Goal: Contribute content: Contribute content

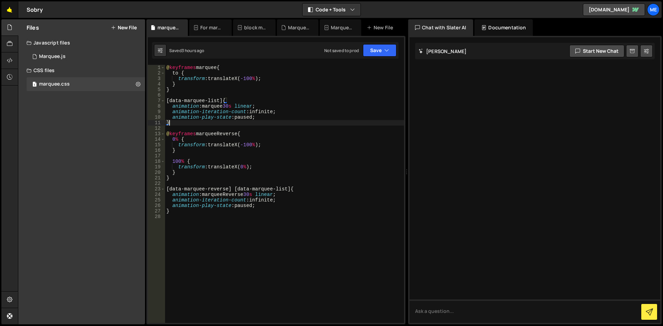
click at [11, 4] on link "🤙" at bounding box center [9, 9] width 17 height 17
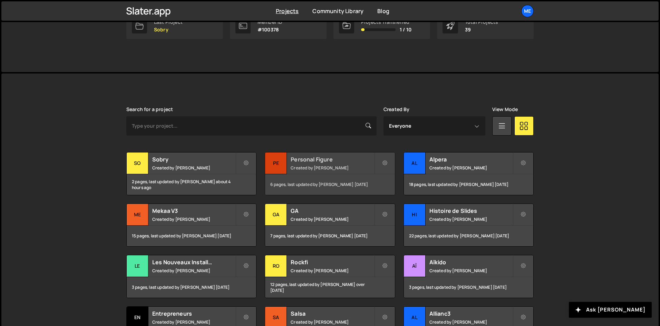
scroll to position [138, 0]
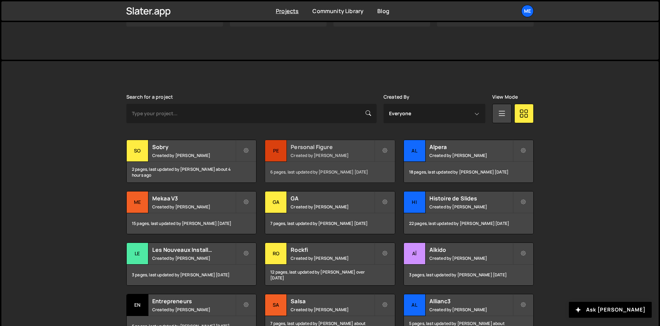
click at [307, 152] on div "Personal Figure Created by Alex Teillet" at bounding box center [329, 150] width 129 height 21
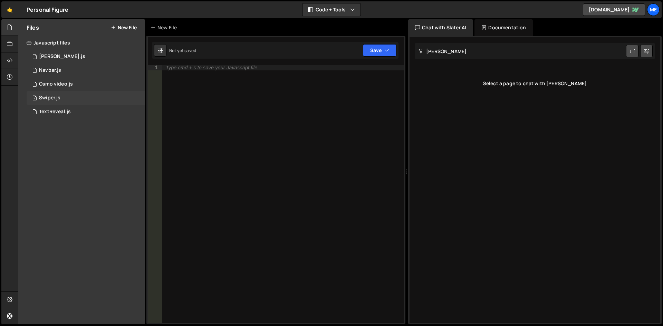
click at [64, 104] on div "1 Swiper.js 0" at bounding box center [86, 98] width 118 height 14
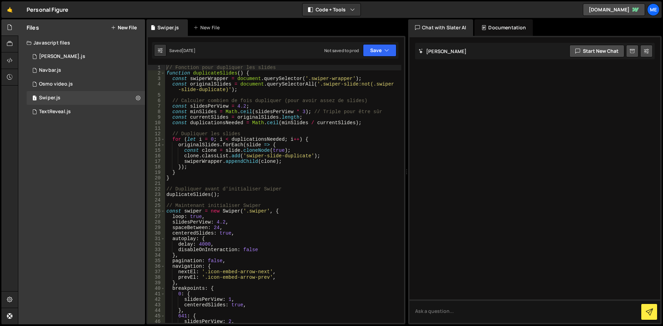
click at [321, 136] on div "// Fonction pour dupliquer les slides function duplicateSlides ( ) { const swip…" at bounding box center [283, 199] width 236 height 269
click at [332, 139] on div "// Fonction pour dupliquer les slides function duplicateSlides ( ) { const swip…" at bounding box center [283, 199] width 236 height 269
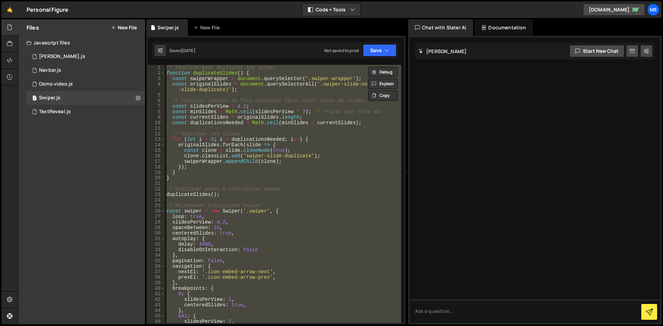
click at [282, 189] on div "// Fonction pour dupliquer les slides function duplicateSlides ( ) { const swip…" at bounding box center [283, 194] width 236 height 258
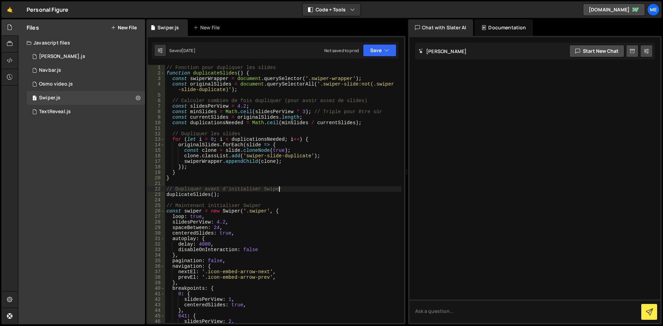
type textarea "});"
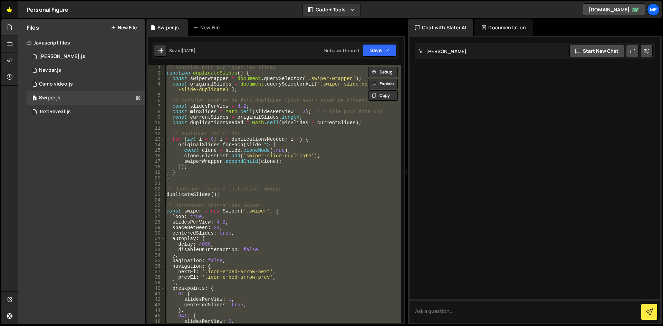
click at [13, 13] on link "🤙" at bounding box center [9, 9] width 17 height 17
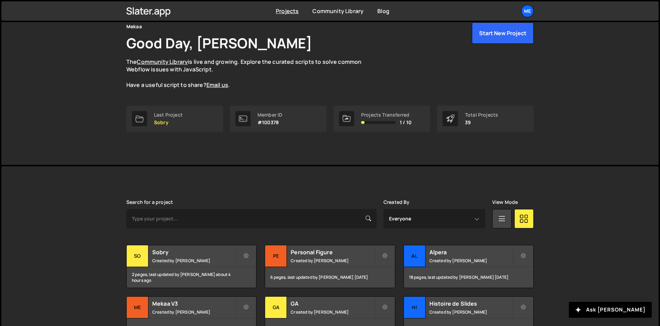
scroll to position [35, 0]
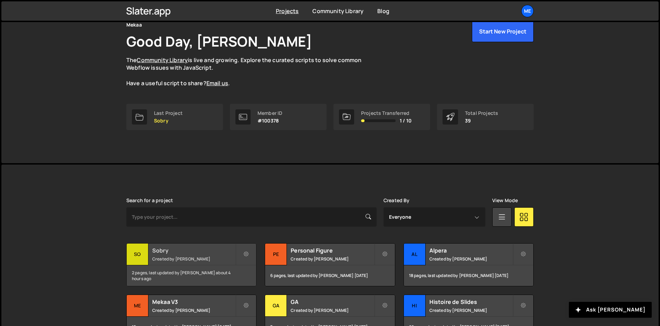
click at [219, 256] on small "Created by Alex Teillet" at bounding box center [193, 259] width 83 height 6
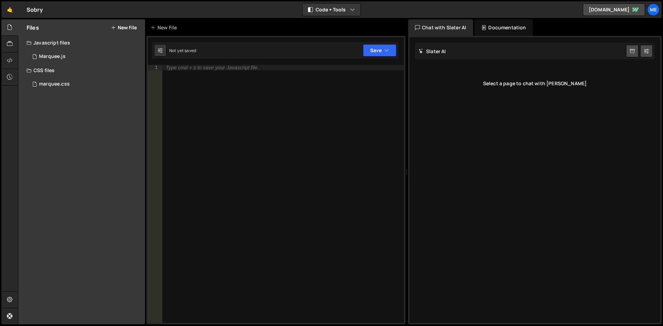
click at [115, 28] on icon at bounding box center [113, 28] width 5 height 6
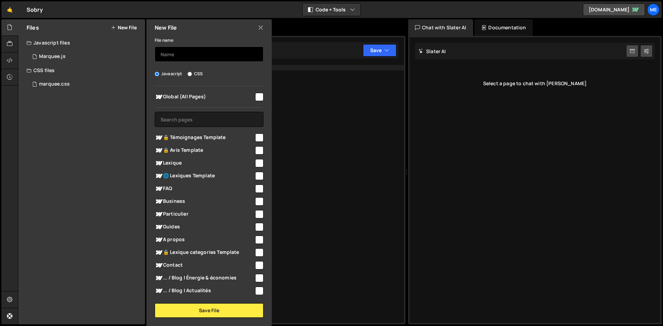
click at [195, 57] on input "text" at bounding box center [209, 54] width 109 height 15
type input "Swiper.js"
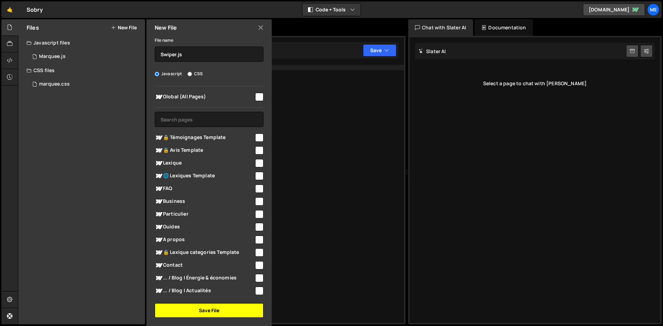
click at [208, 304] on button "Save File" at bounding box center [209, 310] width 109 height 14
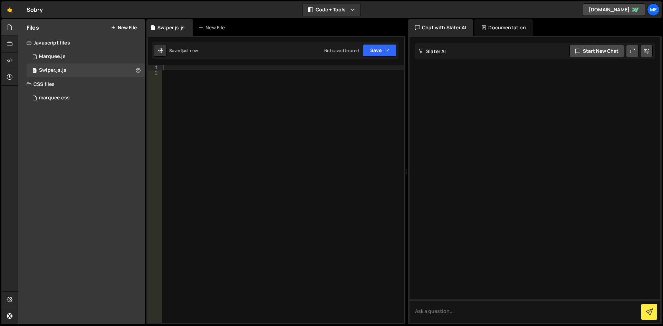
click at [242, 158] on div at bounding box center [283, 199] width 242 height 269
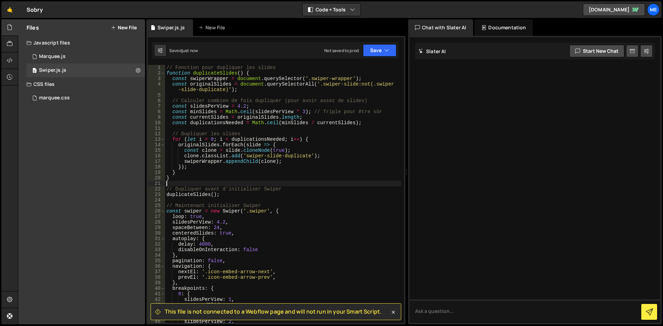
click at [309, 184] on div "// Fonction pour dupliquer les slides function duplicateSlides ( ) { const swip…" at bounding box center [283, 199] width 236 height 269
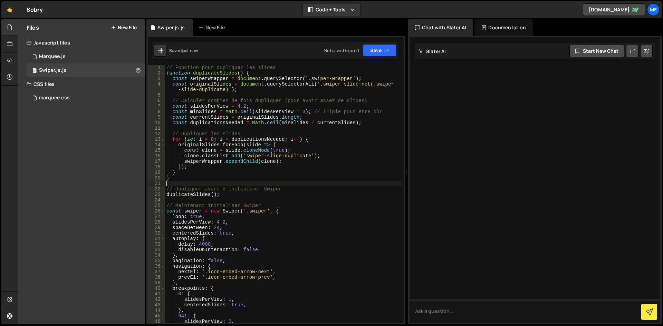
click at [350, 175] on div "// Fonction pour dupliquer les slides function duplicateSlides ( ) { const swip…" at bounding box center [283, 199] width 236 height 269
type textarea "}"
click at [81, 48] on div "Javascript files" at bounding box center [81, 43] width 127 height 14
click at [80, 42] on div "Javascript files" at bounding box center [81, 43] width 127 height 14
click at [74, 54] on div "1 Marquee.js 0" at bounding box center [87, 57] width 121 height 14
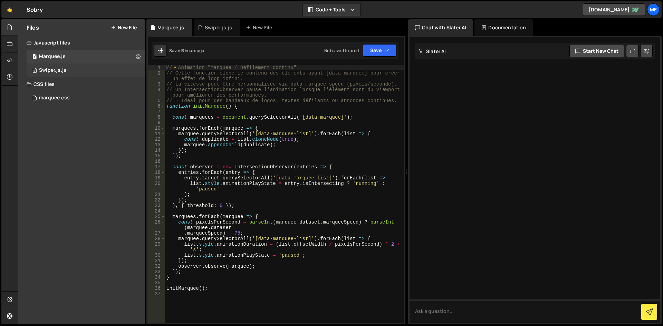
click at [74, 70] on div "0 Swiper.js.js 0" at bounding box center [87, 71] width 121 height 14
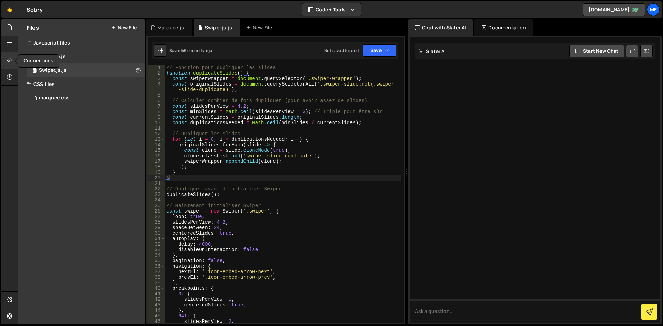
click at [12, 62] on icon at bounding box center [10, 61] width 6 height 8
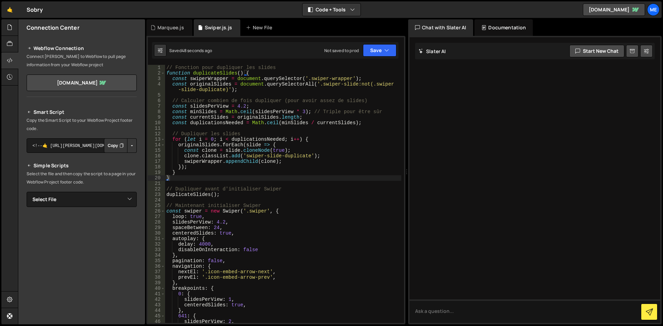
click at [113, 147] on button "Copy" at bounding box center [115, 145] width 23 height 14
click at [10, 32] on div at bounding box center [9, 27] width 17 height 17
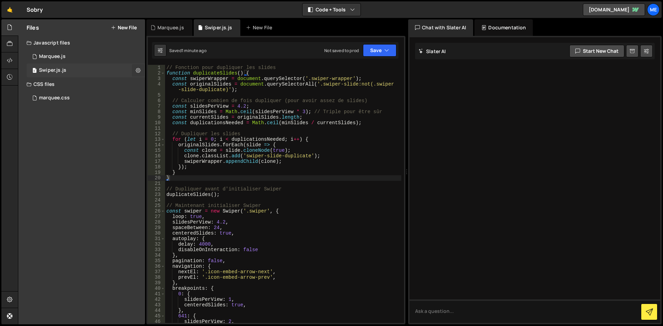
drag, startPoint x: 132, startPoint y: 72, endPoint x: 135, endPoint y: 72, distance: 3.8
click at [132, 72] on div "0 Swiper.js.js 0" at bounding box center [86, 71] width 118 height 14
click at [137, 71] on icon at bounding box center [138, 70] width 5 height 7
type input "Swiper.js"
radio input "true"
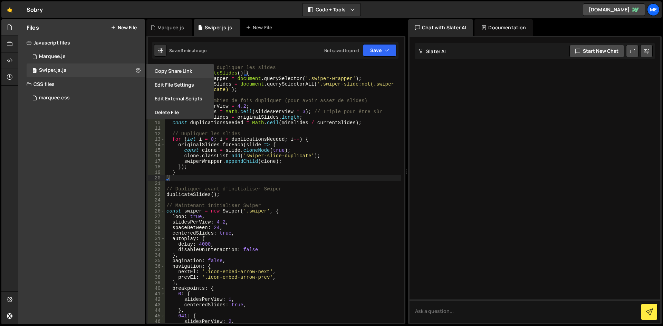
click at [184, 74] on button "Copy share link" at bounding box center [180, 71] width 68 height 14
click at [175, 88] on button "Edit File Settings" at bounding box center [180, 85] width 68 height 14
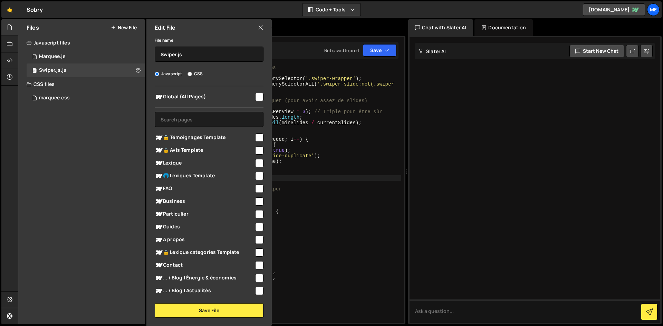
click at [259, 94] on input "checkbox" at bounding box center [259, 97] width 8 height 8
checkbox input "true"
click at [204, 317] on button "Save File" at bounding box center [209, 310] width 109 height 14
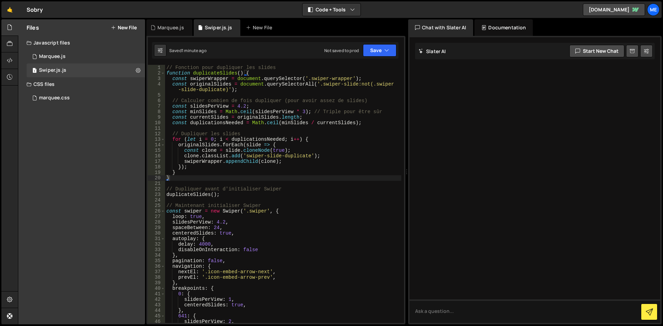
click at [281, 195] on div "// Fonction pour dupliquer les slides function duplicateSlides ( ) { const swip…" at bounding box center [283, 199] width 236 height 269
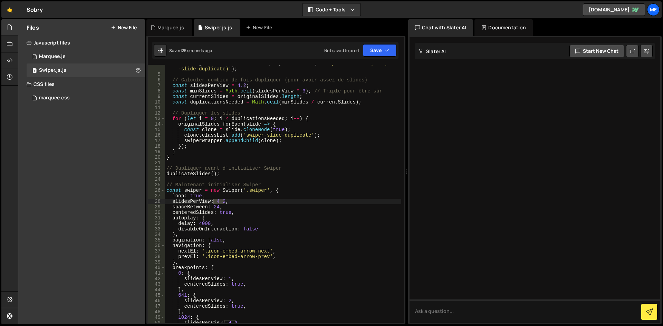
drag, startPoint x: 223, startPoint y: 202, endPoint x: 213, endPoint y: 202, distance: 10.0
click at [213, 202] on div "const originalSlides = document . querySelectorAll ( '.swiper-slide:not(.swiper…" at bounding box center [283, 198] width 236 height 275
click at [214, 202] on div "const originalSlides = document . querySelectorAll ( '.swiper-slide:not(.swiper…" at bounding box center [283, 194] width 236 height 258
drag, startPoint x: 214, startPoint y: 201, endPoint x: 223, endPoint y: 201, distance: 8.7
click at [223, 201] on div "const originalSlides = document . querySelectorAll ( '.swiper-slide:not(.swiper…" at bounding box center [283, 198] width 236 height 275
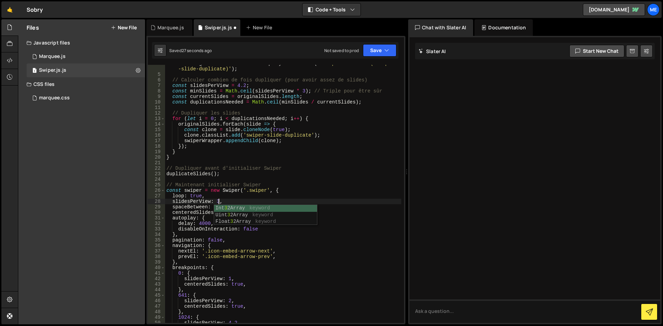
click at [244, 247] on div "const originalSlides = document . querySelectorAll ( '.swiper-slide:not(.swiper…" at bounding box center [283, 198] width 236 height 275
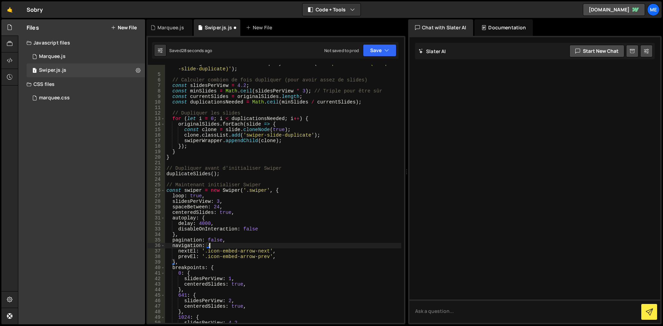
scroll to position [83, 0]
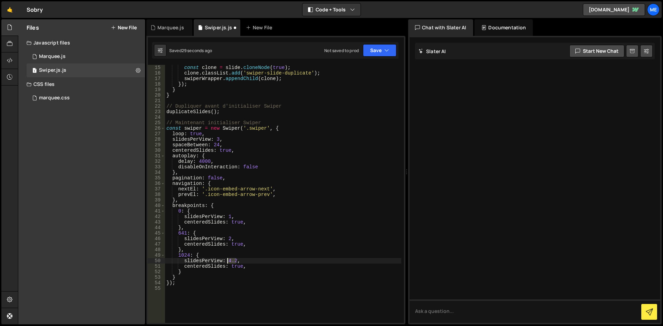
drag, startPoint x: 235, startPoint y: 261, endPoint x: 226, endPoint y: 261, distance: 9.0
click at [226, 261] on div "const clone = slide . cloneNode ( true ) ; clone . classList . add ( 'swiper-sl…" at bounding box center [283, 199] width 236 height 269
click at [296, 244] on div "const clone = slide . cloneNode ( true ) ; clone . classList . add ( 'swiper-sl…" at bounding box center [283, 199] width 236 height 269
click at [217, 112] on div "const clone = slide . cloneNode ( true ) ; clone . classList . add ( 'swiper-sl…" at bounding box center [283, 199] width 236 height 269
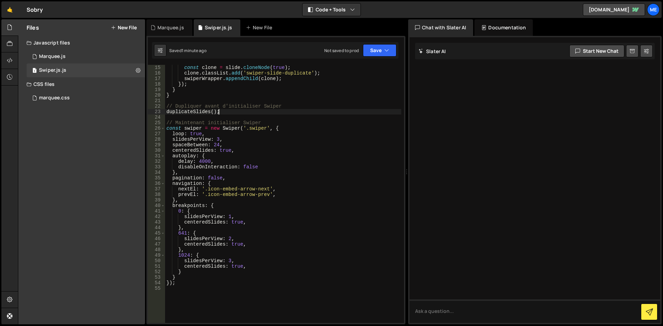
scroll to position [0, 3]
click at [214, 138] on div "const clone = slide . cloneNode ( true ) ; clone . classList . add ( 'swiper-sl…" at bounding box center [283, 199] width 236 height 269
drag, startPoint x: 230, startPoint y: 261, endPoint x: 227, endPoint y: 260, distance: 3.7
click at [227, 260] on div "const clone = slide . cloneNode ( true ) ; clone . classList . add ( 'swiper-sl…" at bounding box center [283, 199] width 236 height 269
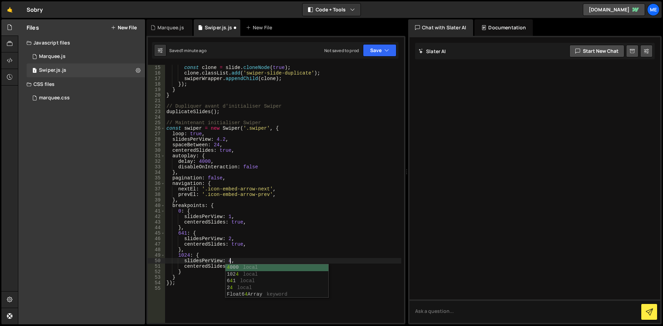
scroll to position [0, 4]
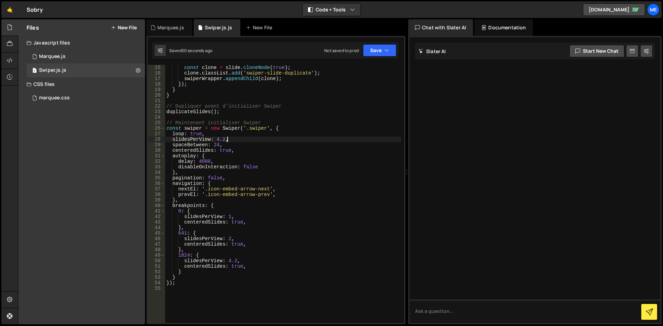
click at [286, 140] on div "const clone = slide . cloneNode ( true ) ; clone . classList . add ( 'swiper-sl…" at bounding box center [283, 199] width 236 height 269
type textarea "});"
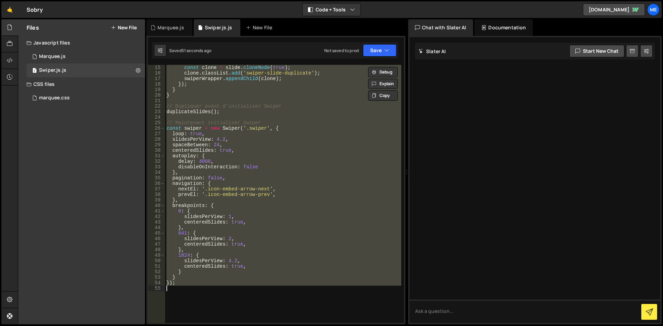
scroll to position [0, 0]
click at [119, 35] on div "Files New File" at bounding box center [81, 27] width 127 height 17
click at [121, 30] on button "New File" at bounding box center [124, 28] width 26 height 6
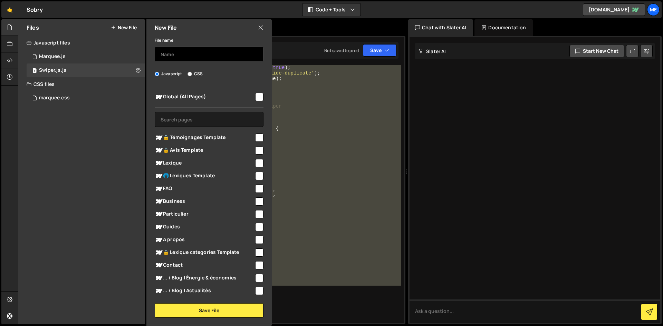
click at [206, 57] on input "text" at bounding box center [209, 54] width 109 height 15
type input "Swiper"
click at [251, 94] on div "Global (All Pages)" at bounding box center [209, 96] width 109 height 13
click at [257, 97] on input "checkbox" at bounding box center [259, 97] width 8 height 8
checkbox input "true"
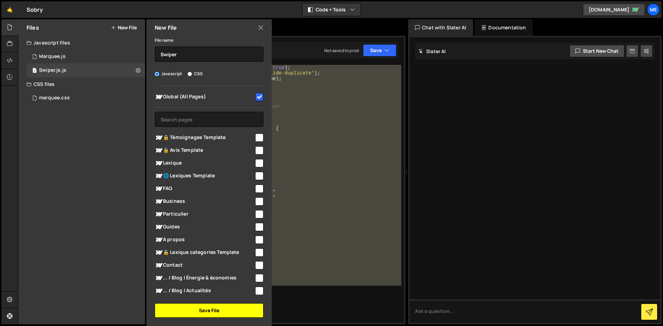
click at [187, 315] on button "Save File" at bounding box center [209, 310] width 109 height 14
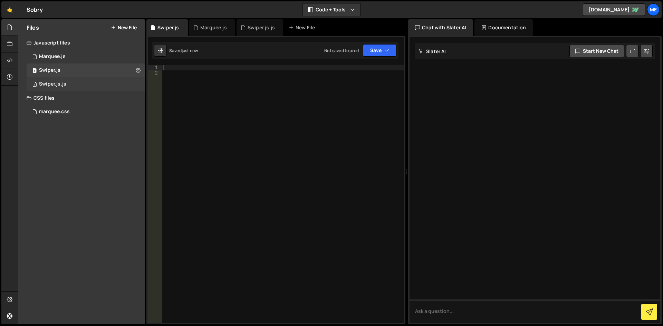
click at [132, 83] on div "1 Swiper.js.js 0" at bounding box center [87, 84] width 121 height 14
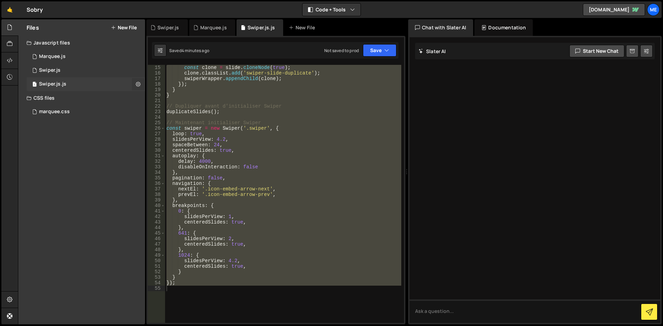
click at [136, 86] on icon at bounding box center [138, 84] width 5 height 7
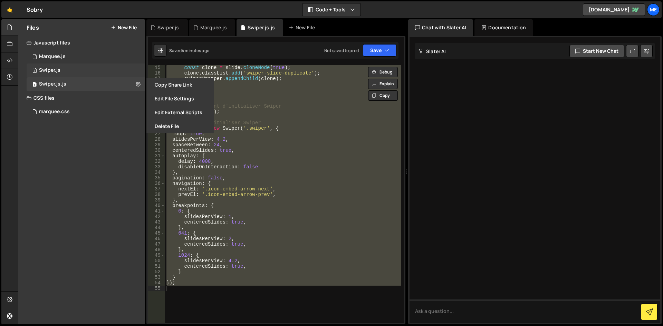
click at [97, 72] on div "1 Swiper.js 0" at bounding box center [86, 71] width 118 height 14
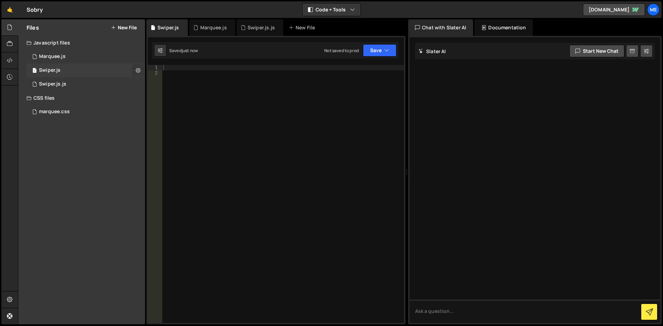
click at [133, 69] on button at bounding box center [138, 70] width 12 height 12
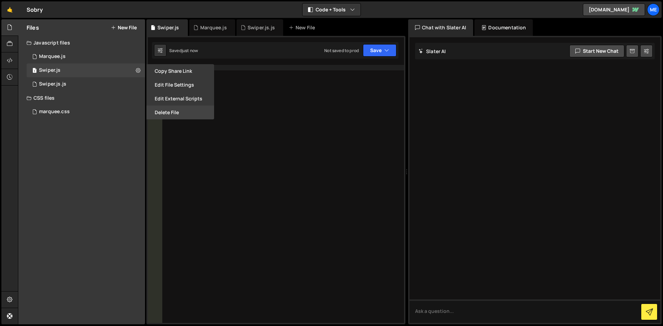
click at [163, 113] on button "Delete File" at bounding box center [180, 113] width 68 height 14
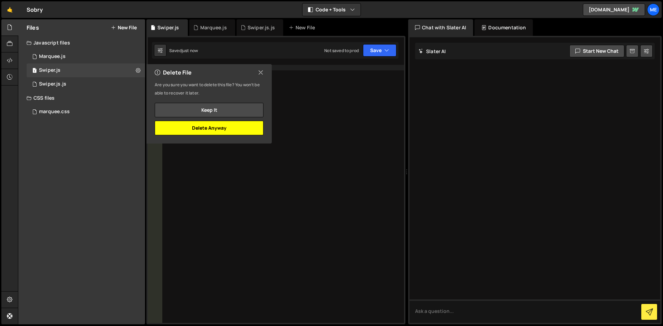
click at [210, 130] on button "Delete Anyway" at bounding box center [209, 128] width 109 height 14
checkbox input "false"
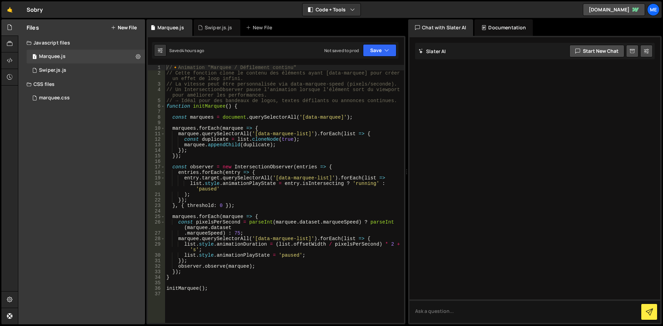
click at [136, 27] on button "New File" at bounding box center [124, 28] width 26 height 6
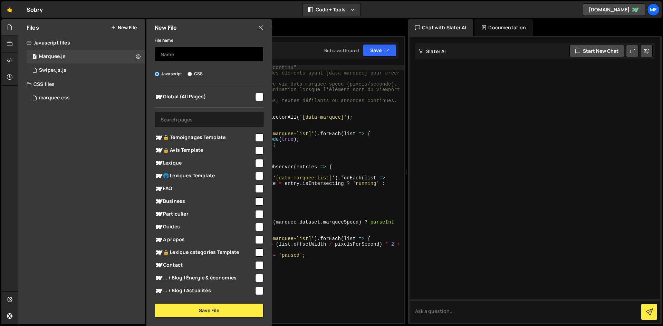
click at [206, 61] on input "text" at bounding box center [209, 54] width 109 height 15
type input "Swiper"
click at [190, 77] on label "CSS" at bounding box center [194, 73] width 15 height 7
click at [190, 76] on input "CSS" at bounding box center [189, 74] width 4 height 4
radio input "true"
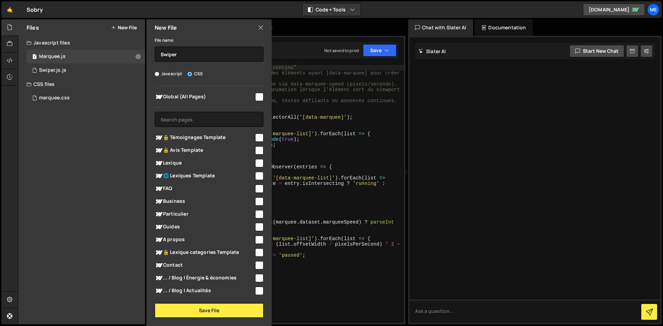
click at [256, 94] on input "checkbox" at bounding box center [259, 97] width 8 height 8
checkbox input "true"
click at [208, 303] on div "File name Swiper Javascript CSS Global (All Pages)" at bounding box center [208, 177] width 125 height 282
click at [203, 311] on button "Save File" at bounding box center [209, 310] width 109 height 14
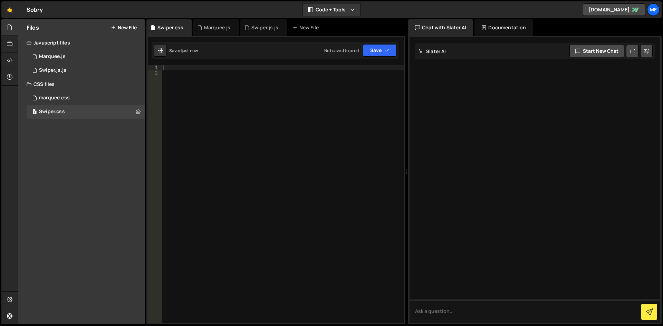
click at [273, 152] on div at bounding box center [283, 199] width 242 height 269
paste textarea "}"
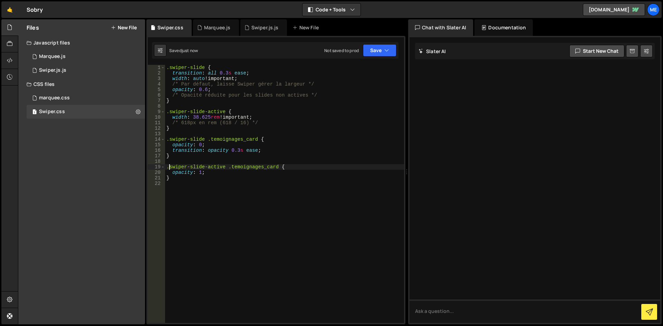
click at [244, 72] on div ".swiper-slide { transition : all 0.3 s ease ; width : auto !important ; /* Par …" at bounding box center [284, 199] width 239 height 269
click at [236, 80] on div ".swiper-slide { transition : all 0.3 s ease !important ; width : auto !importan…" at bounding box center [284, 199] width 239 height 269
click at [209, 91] on div ".swiper-slide { transition : all 0.3 s ease !important ; width : auto !importan…" at bounding box center [284, 199] width 239 height 269
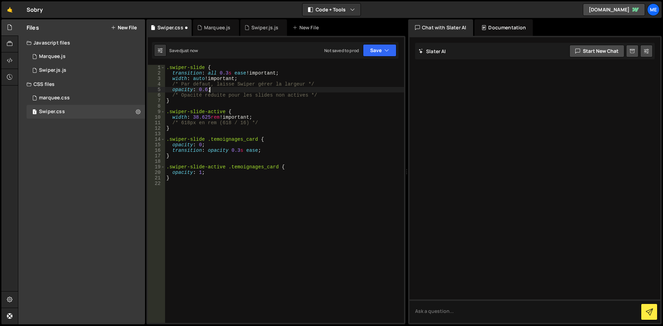
click at [208, 91] on div ".swiper-slide { transition : all 0.3 s ease !important ; width : auto !importan…" at bounding box center [284, 199] width 239 height 269
click at [206, 89] on div ".swiper-slide { transition : all 0.3 s ease !important ; width : auto !importan…" at bounding box center [284, 194] width 239 height 258
drag, startPoint x: 222, startPoint y: 90, endPoint x: 105, endPoint y: 91, distance: 117.4
click at [105, 91] on div "Files New File Javascript files 1 Marquee.js 0 1 Swiper.js.js 0 CSS files marqu…" at bounding box center [340, 171] width 645 height 305
click at [325, 93] on div ".swiper-slide { transition : all 0.3 s ease !important ; width : auto !importan…" at bounding box center [284, 199] width 239 height 269
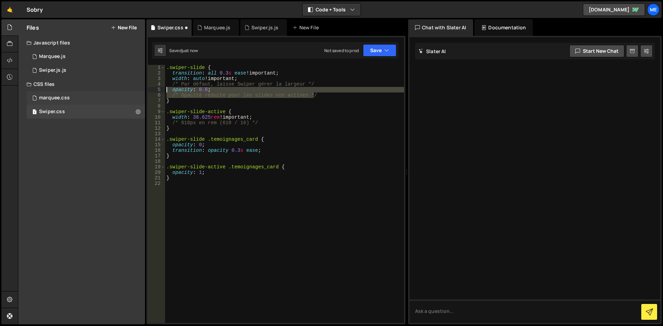
drag, startPoint x: 326, startPoint y: 93, endPoint x: 121, endPoint y: 92, distance: 205.4
click at [121, 92] on div "Files New File Javascript files 1 Marquee.js 0 1 Swiper.js.js 0 CSS files marqu…" at bounding box center [340, 171] width 645 height 305
type textarea "opacity: 0.6; /* Opacité réduite pour les slides non actives */"
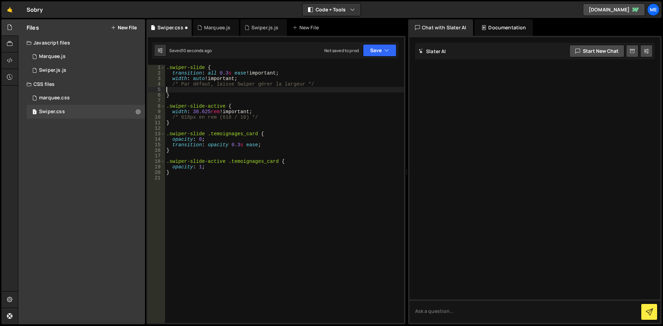
scroll to position [0, 0]
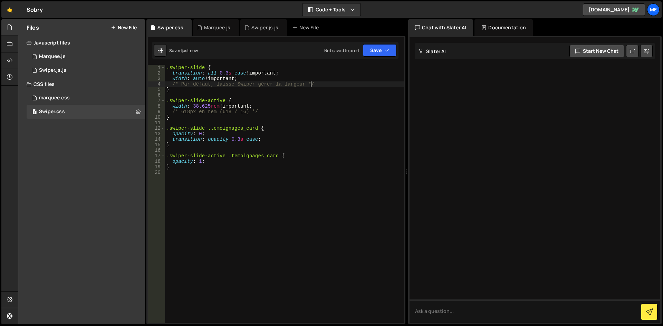
click at [232, 105] on div ".swiper-slide { transition : all 0.3 s ease !important ; width : auto !importan…" at bounding box center [284, 199] width 239 height 269
drag, startPoint x: 261, startPoint y: 139, endPoint x: 150, endPoint y: 139, distance: 111.2
click at [150, 139] on div "width: 38.625rem !important; 1 2 3 4 5 6 7 8 9 10 11 12 13 14 15 16 17 18 19 20…" at bounding box center [276, 194] width 256 height 258
click at [276, 141] on div ".swiper-slide { transition : all 0.3 s ease !important ; width : auto !importan…" at bounding box center [284, 194] width 239 height 258
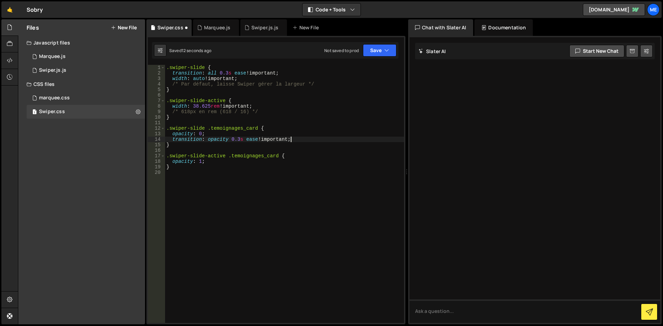
click at [200, 135] on div ".swiper-slide { transition : all 0.3 s ease !important ; width : auto !importan…" at bounding box center [284, 199] width 239 height 269
click at [200, 159] on div ".swiper-slide { transition : all 0.3 s ease !important ; width : auto !importan…" at bounding box center [284, 199] width 239 height 269
type textarea "opacity: 1 !important;"
click at [305, 122] on div ".swiper-slide { transition : all 0.3 s ease !important ; width : auto !importan…" at bounding box center [284, 199] width 239 height 269
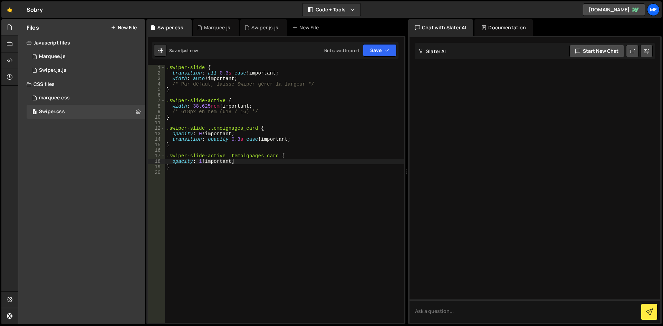
scroll to position [0, 0]
click at [94, 73] on div "1 Swiper.js.js 0" at bounding box center [87, 71] width 121 height 14
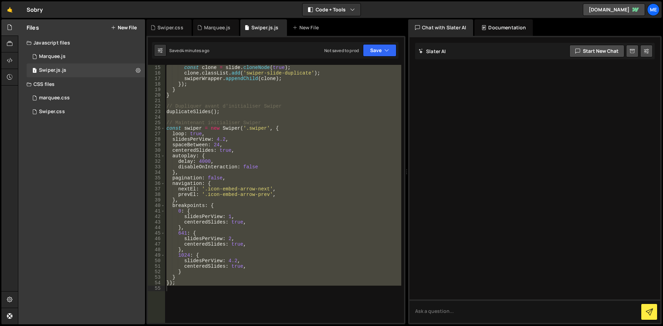
click at [200, 93] on div "const clone = slide . cloneNode ( true ) ; clone . classList . add ( 'swiper-sl…" at bounding box center [283, 194] width 236 height 258
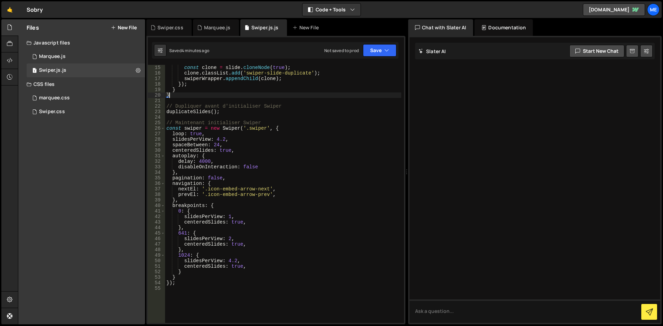
type textarea "});"
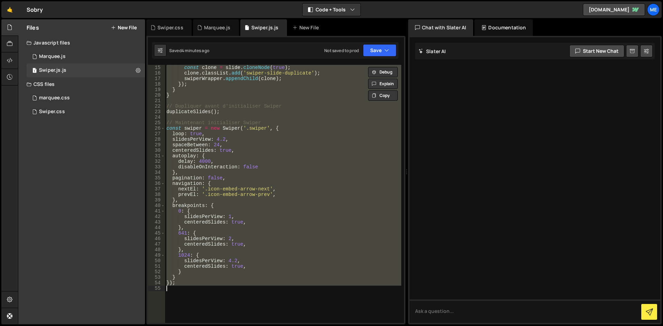
paste textarea
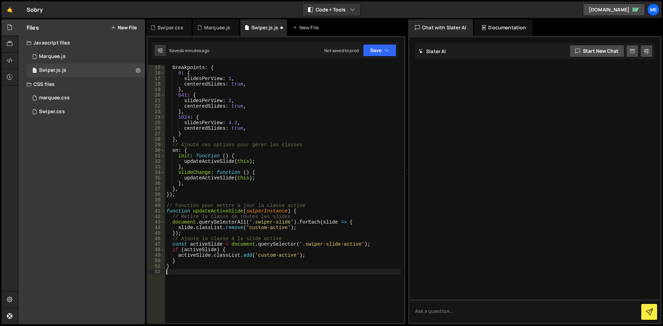
scroll to position [57, 0]
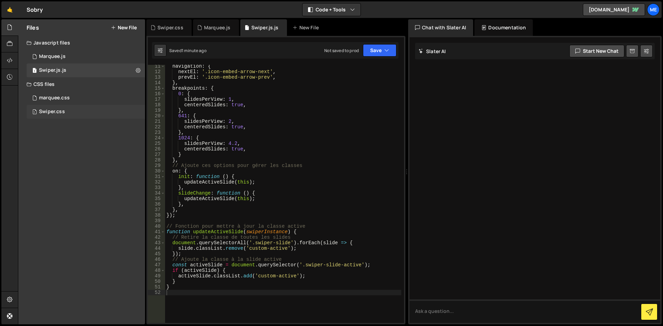
click at [62, 106] on div "1 Swiper.css 0" at bounding box center [86, 112] width 118 height 14
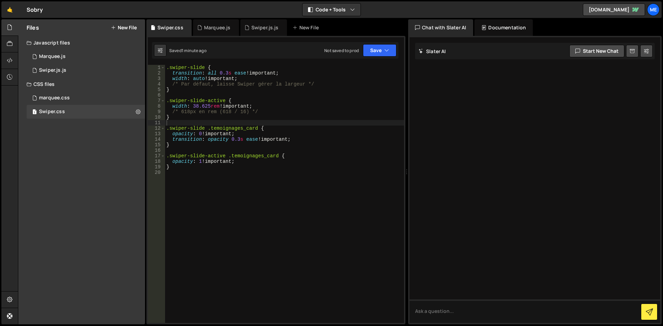
type textarea "}"
click at [221, 166] on div ".swiper-slide { transition : all 0.3 s ease !important ; width : auto !importan…" at bounding box center [284, 199] width 239 height 269
paste textarea "}"
click at [322, 168] on div ".swiper-slide { transition : all 0.3 s ease !important ; width : auto !importan…" at bounding box center [284, 199] width 239 height 269
click at [322, 111] on div ".swiper-slide { transition : all 0.3 s ease !important ; width : auto !importan…" at bounding box center [284, 199] width 239 height 269
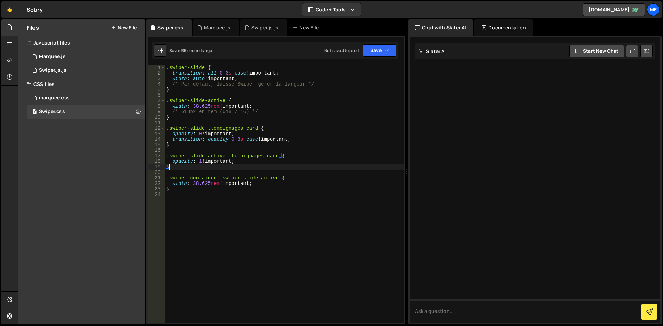
type textarea "/* 618px en rem (618 / 16) */"
click at [51, 75] on div "1 Swiper.js.js 0" at bounding box center [87, 71] width 121 height 14
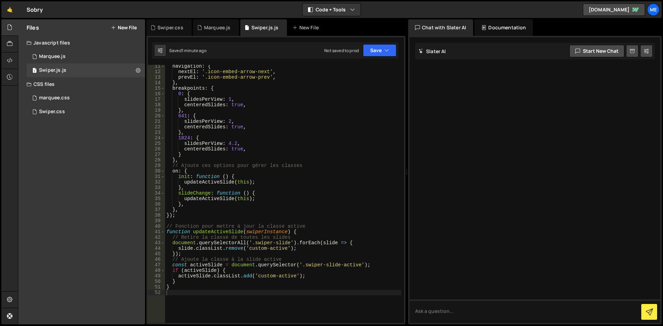
click at [244, 122] on div "navigation : { nextEl : '.icon-embed-arrow-next' , prevEl : '.icon-embed-arrow-…" at bounding box center [283, 198] width 236 height 269
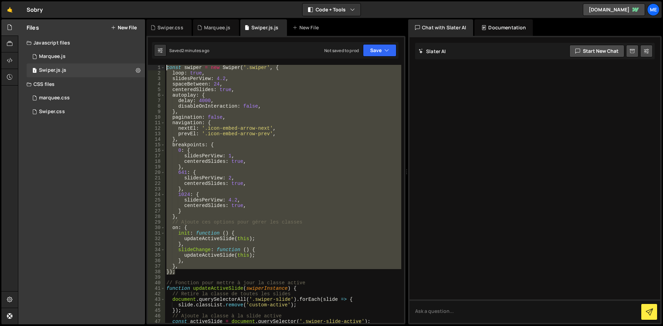
drag, startPoint x: 193, startPoint y: 274, endPoint x: 103, endPoint y: 18, distance: 271.2
click at [103, 18] on div "Hold on a sec... Are you certain you wish to leave this page? Any changes you'v…" at bounding box center [331, 163] width 663 height 326
type textarea "const swiper = new Swiper('.swiper', { loop: true,"
paste textarea
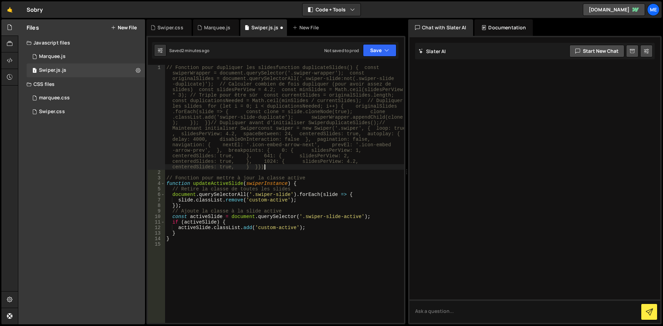
type textarea "}, });"
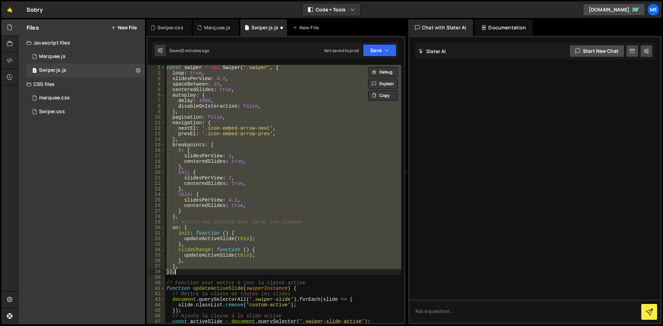
paste textarea
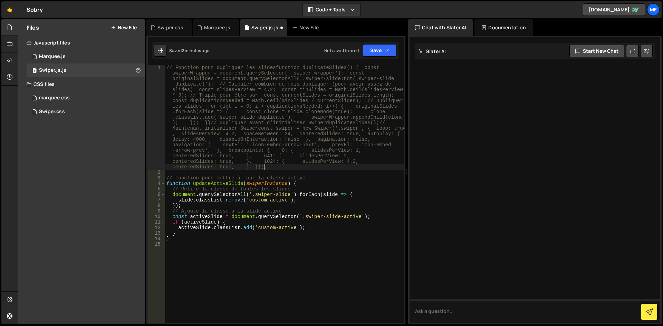
click at [300, 69] on div "// Fonction pour dupliquer les slidesfunction duplicateSlides() { const swiperW…" at bounding box center [284, 249] width 239 height 369
click at [353, 68] on div "// Fonction pour dupliquer les slidesfunction duplicateSlides() { const swiperW…" at bounding box center [284, 249] width 239 height 369
click at [297, 69] on div "// Fonction pour dupliquer les slidesfunction duplicateSlides() { const swiperW…" at bounding box center [284, 249] width 239 height 369
click at [273, 67] on div "// Fonction pour dupliquer les slidesfunction duplicateSlides() { const swiperW…" at bounding box center [284, 249] width 239 height 369
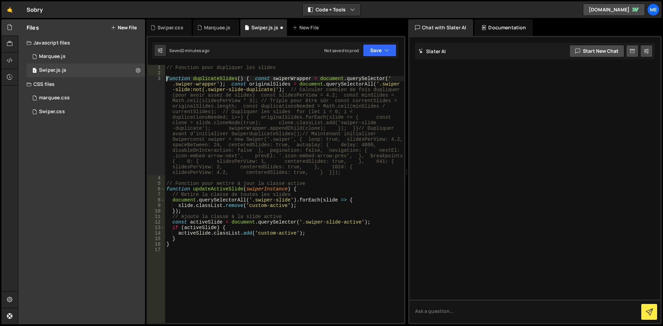
click at [258, 95] on div "// Fonction pour dupliquer les slides function duplicateSlides ( ) { const swip…" at bounding box center [284, 199] width 239 height 269
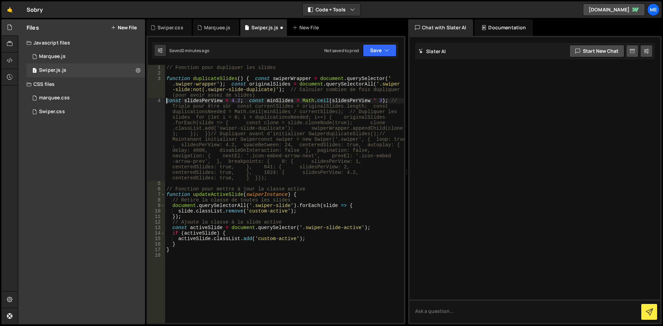
type textarea "const slidesPerView = 4.2; const minSlides = Math.ceil(slidesPerView * 3); // T…"
click at [247, 75] on div "// Fonction pour dupliquer les slides function duplicateSlides ( ) { const swip…" at bounding box center [284, 199] width 239 height 269
type textarea "}"
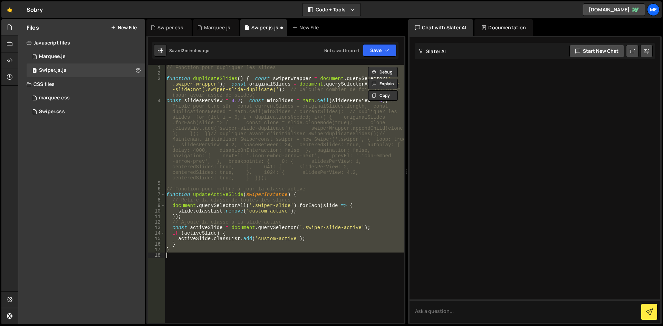
paste textarea
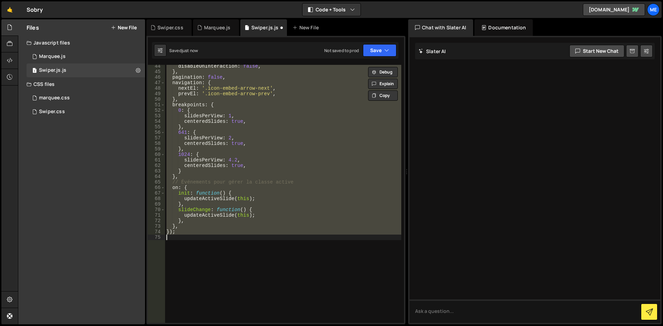
scroll to position [59, 0]
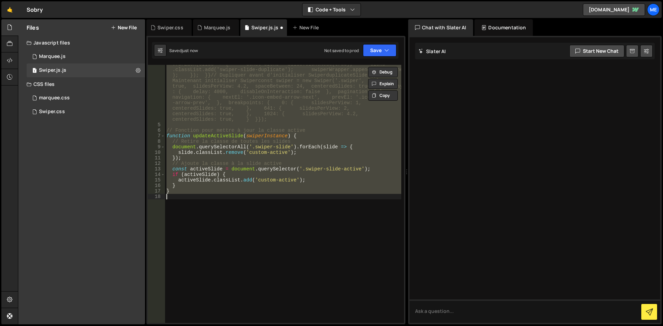
type textarea "function duplicateSlides() { const swiperWrapper = document.querySelector('.swi…"
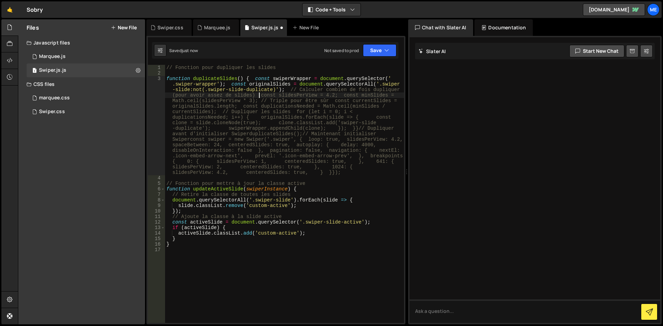
click at [347, 175] on div "// Fonction pour dupliquer les slides function duplicateSlides ( ) { const swip…" at bounding box center [284, 199] width 239 height 269
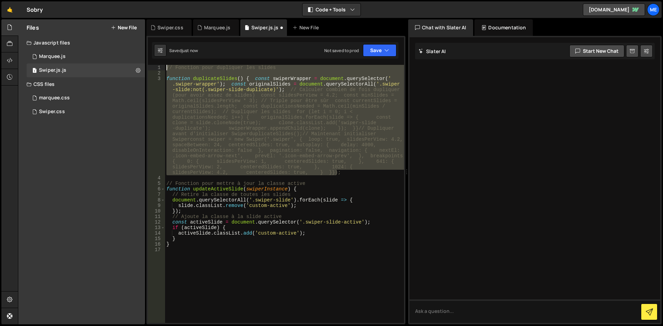
drag, startPoint x: 355, startPoint y: 172, endPoint x: 134, endPoint y: 26, distance: 264.7
click at [134, 26] on div "Files New File Javascript files 1 Marquee.js 0 1 Swiper.js.js 0 CSS files marqu…" at bounding box center [340, 171] width 645 height 305
type textarea "// Fonction pour dupliquer les slides"
paste textarea
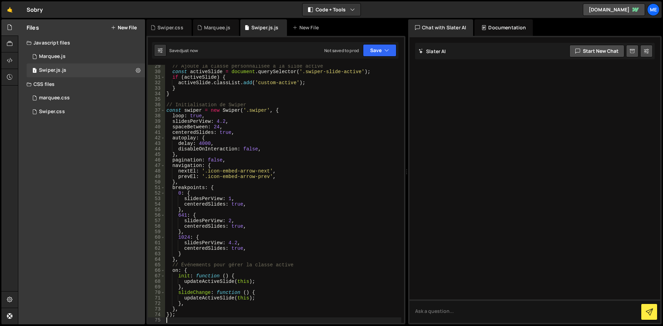
click at [301, 122] on div "// Ajoute la classe personnalisée à la slide active const activeSlide = documen…" at bounding box center [283, 198] width 236 height 269
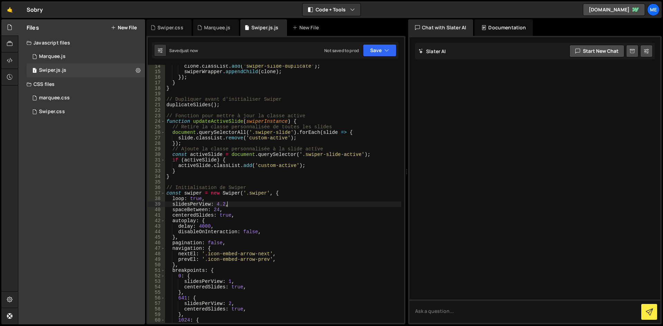
scroll to position [79, 0]
click at [288, 103] on div "clone . classList . add ( 'swiper-slide-duplicate' ) ; swiperWrapper . appendCh…" at bounding box center [283, 198] width 236 height 269
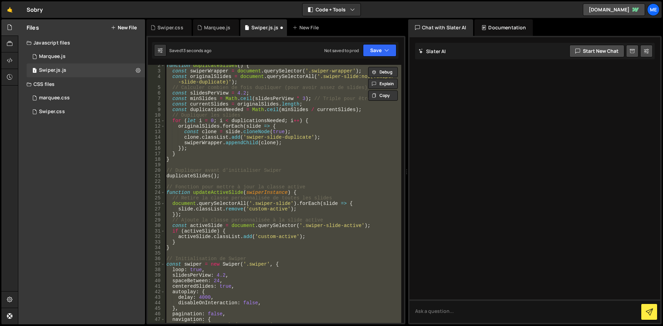
scroll to position [0, 0]
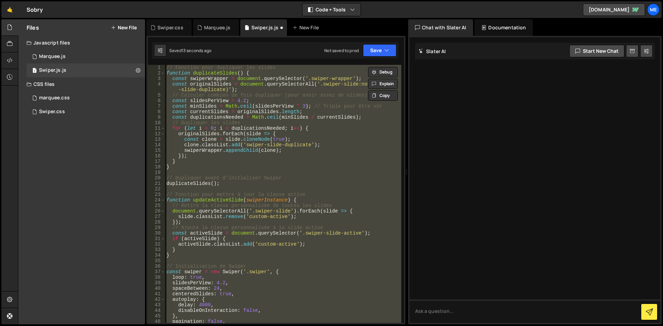
click at [286, 164] on div "// Fonction pour dupliquer les slides function duplicateSlides ( ) { const swip…" at bounding box center [283, 194] width 236 height 258
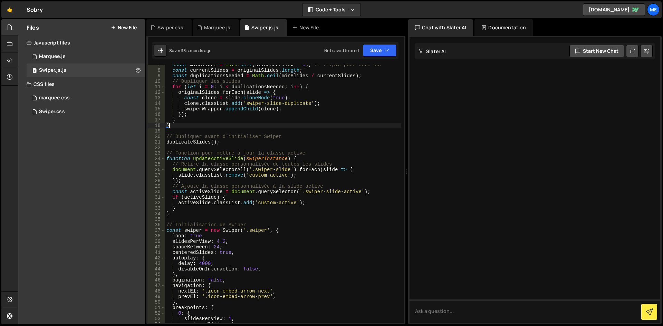
type textarea "}"
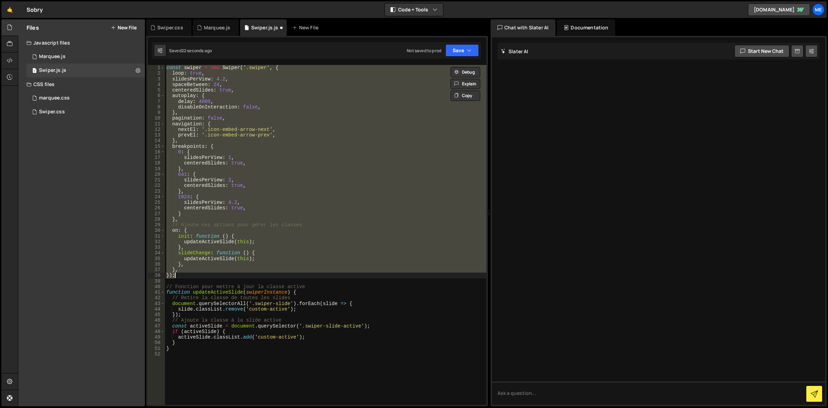
click at [352, 180] on div "const swiper = new Swiper ( '.swiper' , { loop : true , slidesPerView : 4.2 , s…" at bounding box center [326, 235] width 322 height 340
type textarea "slidesPerView: 2,"
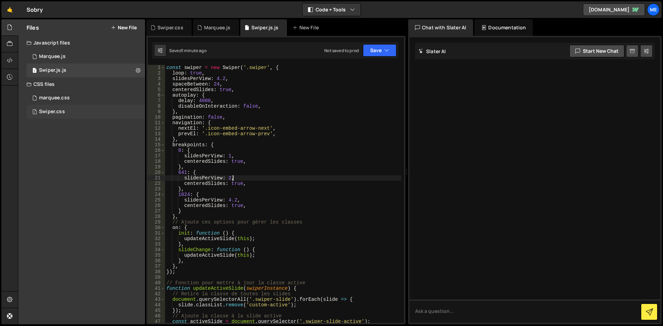
click at [74, 113] on div "1 Swiper.css 0" at bounding box center [86, 112] width 118 height 14
click at [261, 37] on div "1 Type cmd + s to save your Javascript file. הההההההההההההההההההההההההההההההההה…" at bounding box center [276, 37] width 256 height 0
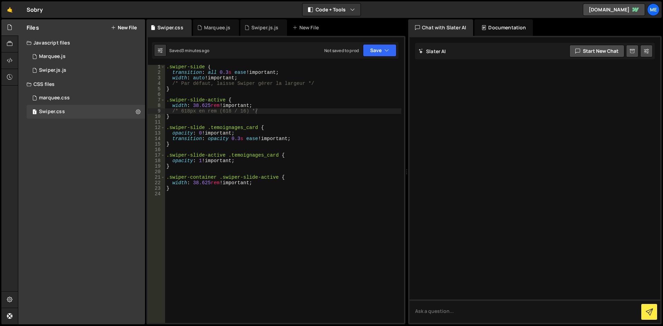
click at [257, 108] on div ".swiper-slide { transition : all 0.3 s ease !important ; width : auto !importan…" at bounding box center [283, 198] width 236 height 269
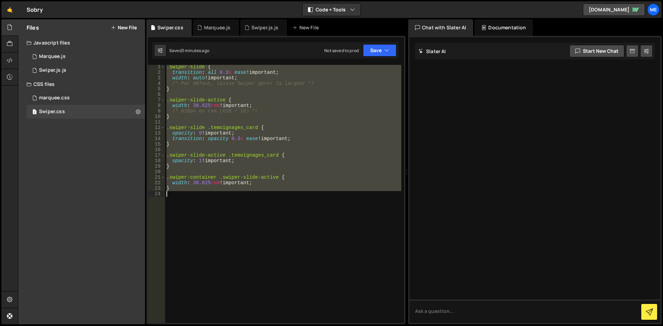
type textarea "}"
paste textarea
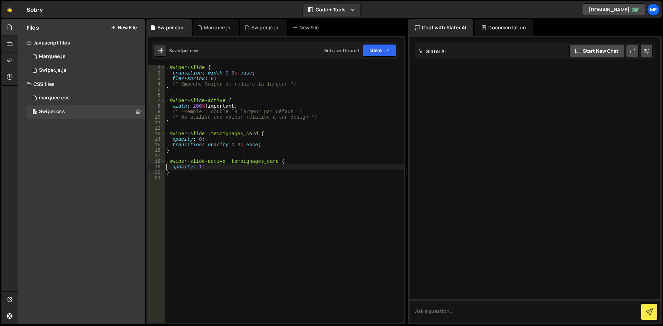
click at [263, 115] on div ".swiper-slide { transition : width 0.3 s ease ; flex-shrink : 0 ; /* Empêche Sw…" at bounding box center [284, 199] width 239 height 269
type textarea "/* Ou utilise une valeur relative à ton design */"
click at [308, 127] on div ".swiper-slide { transition : width 0.3 s ease ; flex-shrink : 0 ; /* Empêche Sw…" at bounding box center [284, 199] width 239 height 269
click at [100, 74] on div "1 Swiper.js.js 0" at bounding box center [87, 71] width 121 height 14
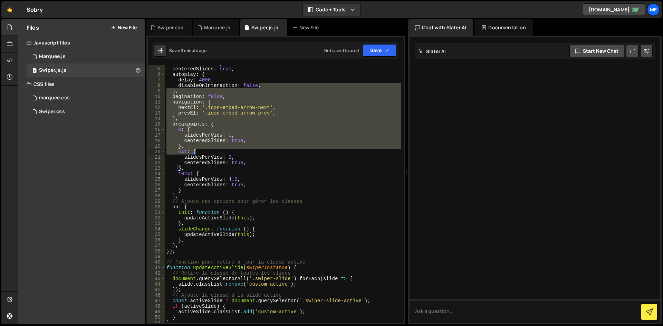
scroll to position [41, 0]
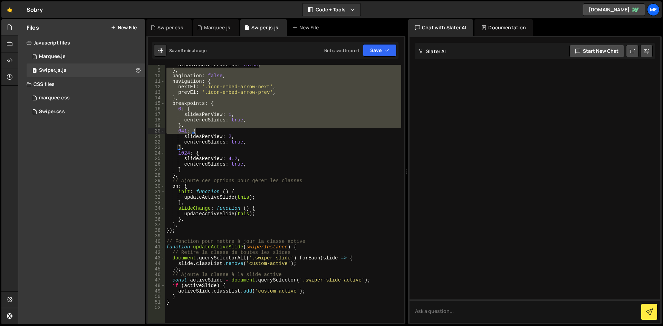
click at [225, 311] on div "disableOnInteraction : false , } , pagination : false , navigation : { nextEl :…" at bounding box center [283, 196] width 236 height 269
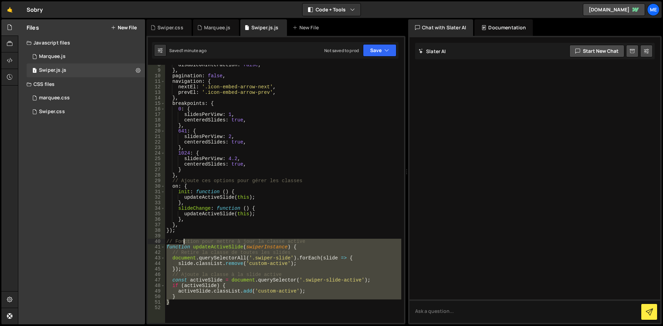
scroll to position [0, 0]
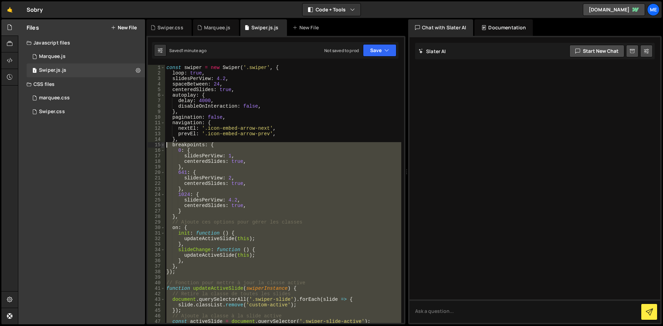
drag, startPoint x: 198, startPoint y: 303, endPoint x: 164, endPoint y: 147, distance: 160.1
click at [164, 147] on div "1 2 3 4 5 6 7 8 9 10 11 12 13 14 15 16 17 18 19 20 21 22 23 24 25 26 27 28 29 3…" at bounding box center [276, 194] width 256 height 258
type textarea "}"
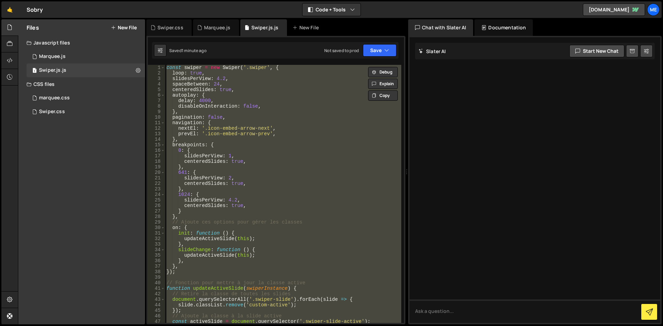
paste textarea
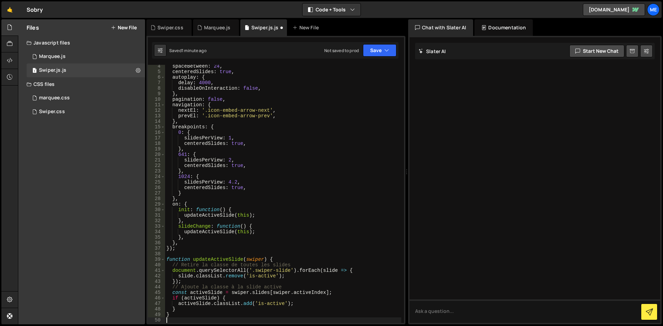
scroll to position [18, 0]
click at [81, 108] on div "1 Swiper.css 0" at bounding box center [86, 112] width 118 height 14
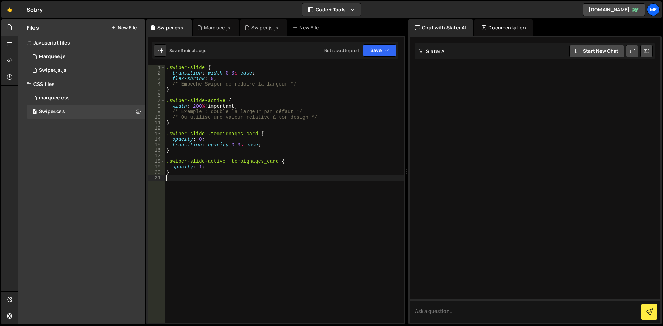
click at [257, 186] on div ".swiper-slide { transition : width 0.3 s ease ; flex-shrink : 0 ; /* Empêche Sw…" at bounding box center [284, 199] width 239 height 269
paste textarea "}"
click at [346, 167] on div ".swiper-slide { transition : width 0.3 s ease ; flex-shrink : 0 ; /* Empêche Sw…" at bounding box center [284, 199] width 239 height 269
type textarea "}"
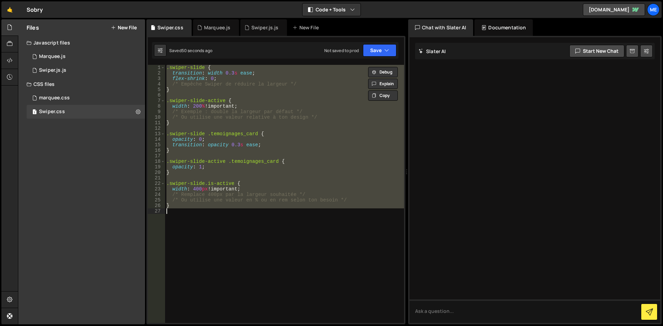
paste textarea
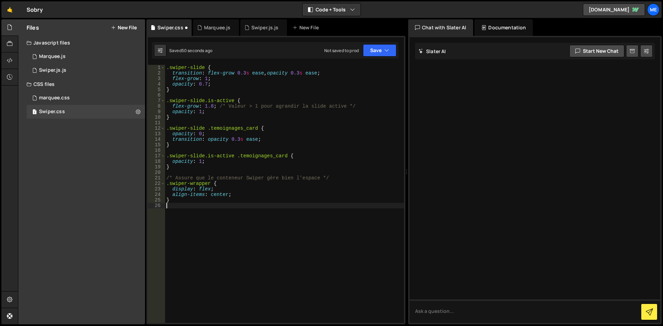
type textarea "}"
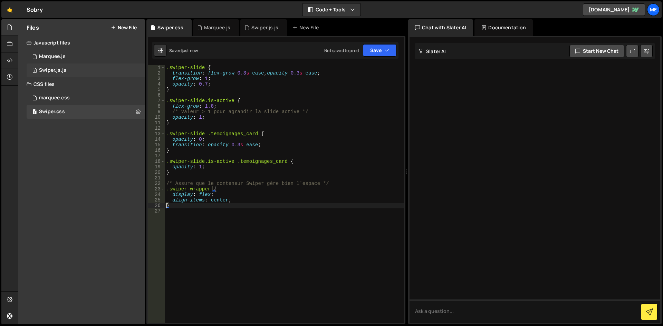
click at [79, 72] on div "1 Swiper.js.js 0" at bounding box center [87, 71] width 121 height 14
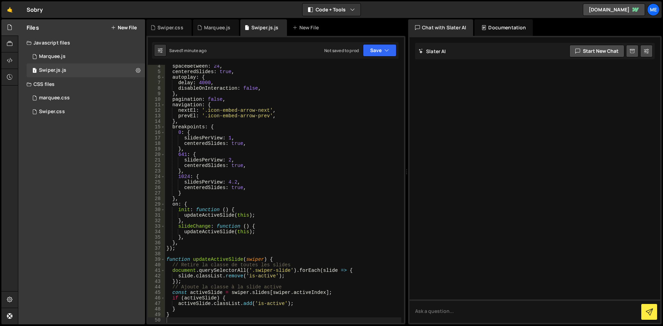
click at [190, 93] on div "spaceBetween : 24 , centeredSlides : true , autoplay : { delay : 4000 , disable…" at bounding box center [283, 198] width 236 height 269
type textarea "}"
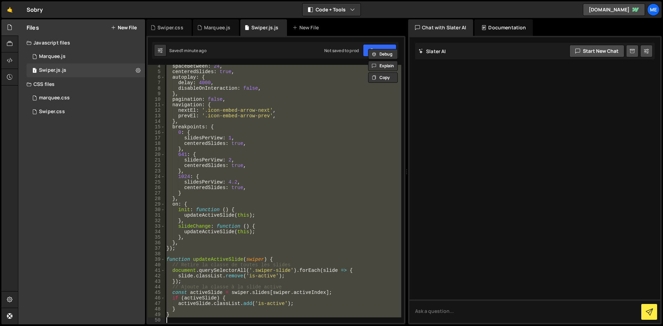
paste textarea
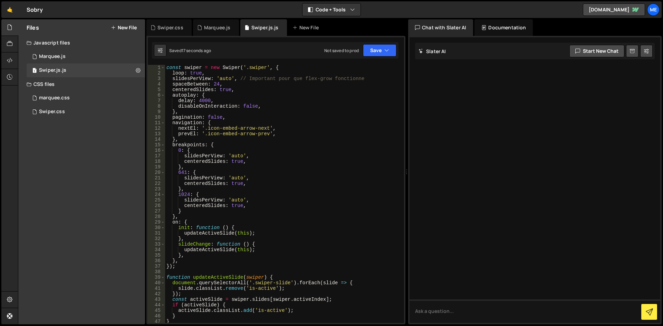
scroll to position [0, 0]
click at [234, 157] on div "const swiper = new Swiper ( '.swiper' , { loop : true , slidesPerView : 'auto' …" at bounding box center [283, 199] width 236 height 269
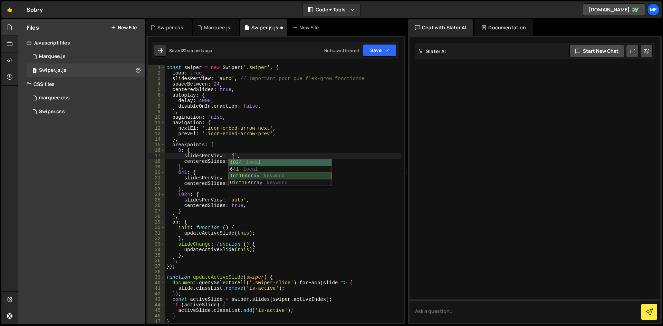
click at [220, 182] on div "const swiper = new Swiper ( '.swiper' , { loop : true , slidesPerView : 'auto' …" at bounding box center [283, 199] width 236 height 269
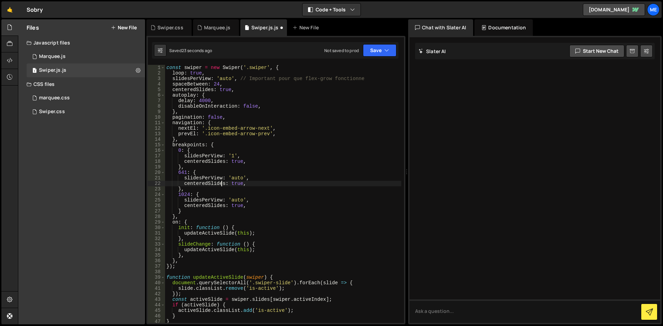
click at [235, 179] on div "const swiper = new Swiper ( '.swiper' , { loop : true , slidesPerView : 'auto' …" at bounding box center [283, 199] width 236 height 269
click at [215, 212] on div "const swiper = new Swiper ( '.swiper' , { loop : true , slidesPerView : 'auto' …" at bounding box center [283, 199] width 236 height 269
click at [239, 201] on div "const swiper = new Swiper ( '.swiper' , { loop : true , slidesPerView : 'auto' …" at bounding box center [283, 199] width 236 height 269
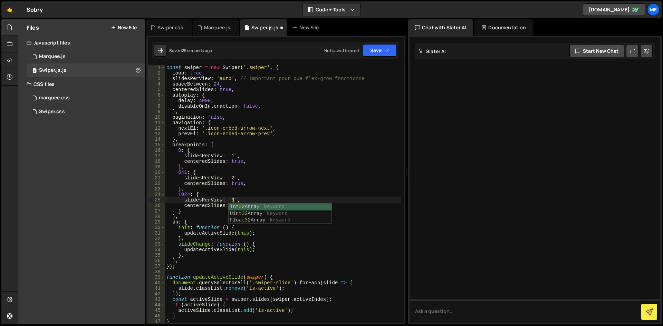
click at [320, 247] on div "const swiper = new Swiper ( '.swiper' , { loop : true , slidesPerView : 'auto' …" at bounding box center [283, 199] width 236 height 269
click at [291, 155] on div "const swiper = new Swiper ( '.swiper' , { loop : true , slidesPerView : 'auto' …" at bounding box center [283, 199] width 236 height 269
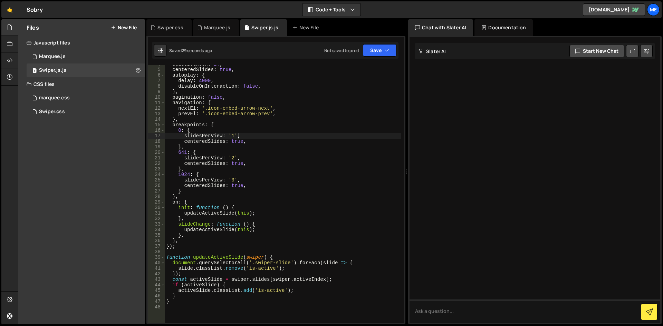
scroll to position [20, 0]
click at [265, 130] on div "spaceBetween : 24 , centeredSlides : true , autoplay : { delay : 4000 , disable…" at bounding box center [283, 196] width 236 height 269
type textarea "}"
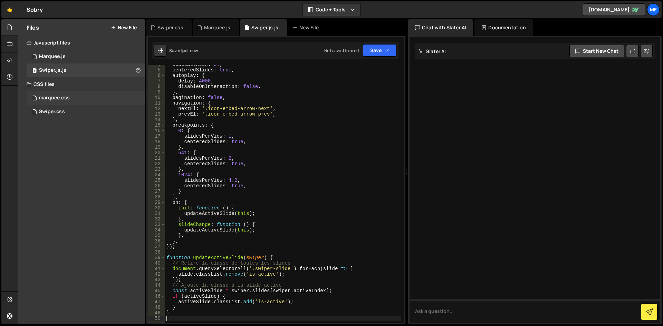
click at [91, 99] on div "marquee.css 0" at bounding box center [86, 98] width 118 height 14
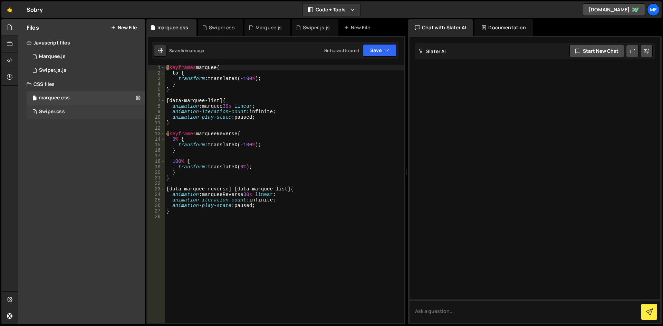
click at [79, 111] on div "1 Swiper.css 0" at bounding box center [86, 112] width 118 height 14
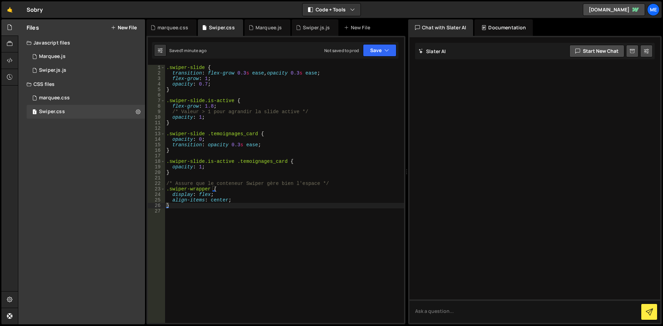
click at [251, 135] on div ".swiper-slide { transition : flex-grow 0.3 s ease , opacity 0.3 s ease ; flex-g…" at bounding box center [284, 199] width 239 height 269
type textarea "}"
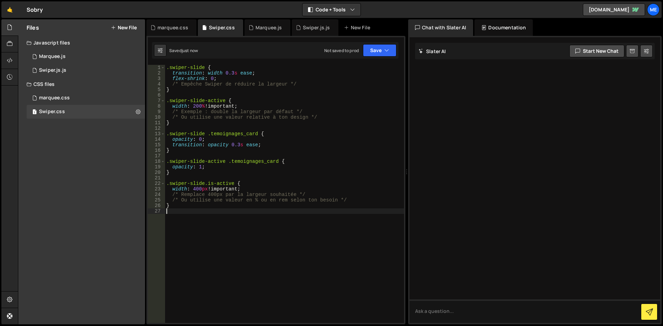
click at [266, 111] on div ".swiper-slide { transition : width 0.3 s ease ; flex-shrink : 0 ; /* Empêche Sw…" at bounding box center [284, 199] width 239 height 269
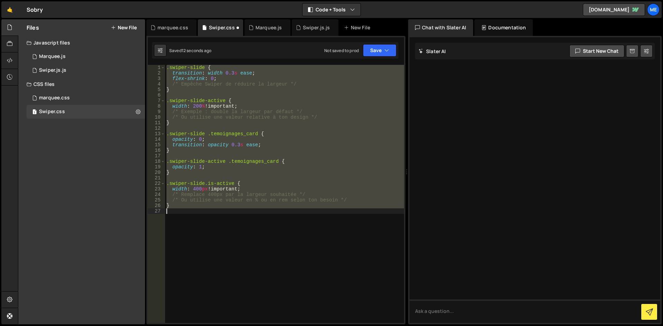
type textarea "/* Ou utilise une valeur en % ou en rem selon ton besoin */ }"
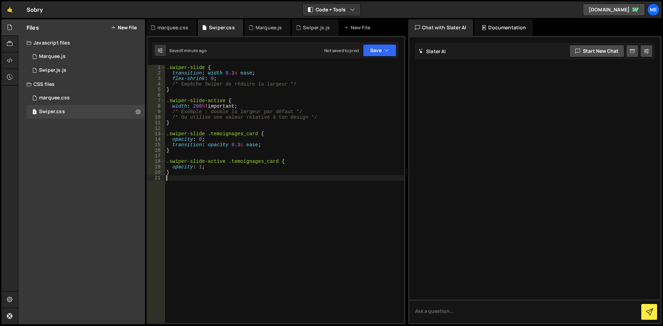
click at [307, 129] on div ".swiper-slide { transition : width 0.3 s ease ; flex-shrink : 0 ; /* Empêche Sw…" at bounding box center [284, 199] width 239 height 269
type textarea "}"
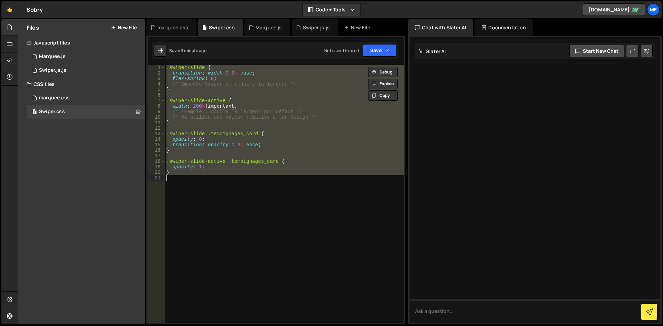
paste textarea
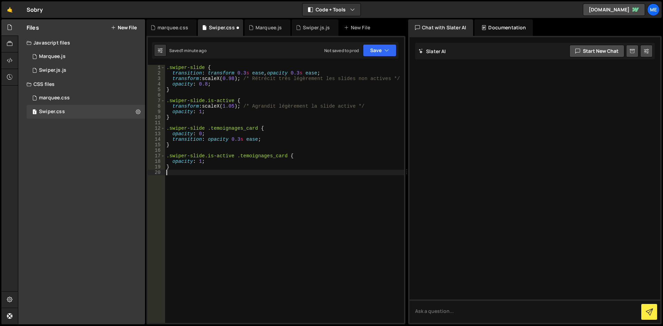
type textarea "opacity: 1;"
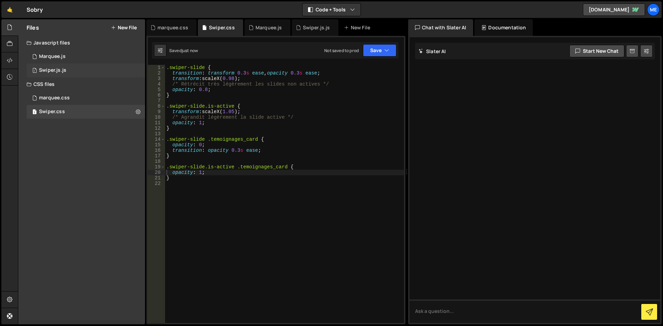
click at [79, 67] on div "1 Swiper.js.js 0" at bounding box center [87, 71] width 121 height 14
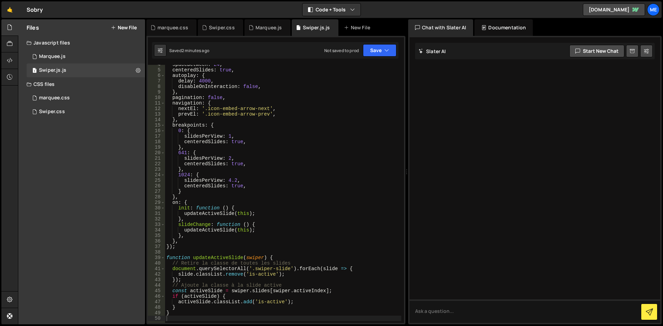
click at [342, 128] on div "spaceBetween : 24 , centeredSlides : true , autoplay : { delay : 4000 , disable…" at bounding box center [283, 196] width 236 height 269
type textarea "}"
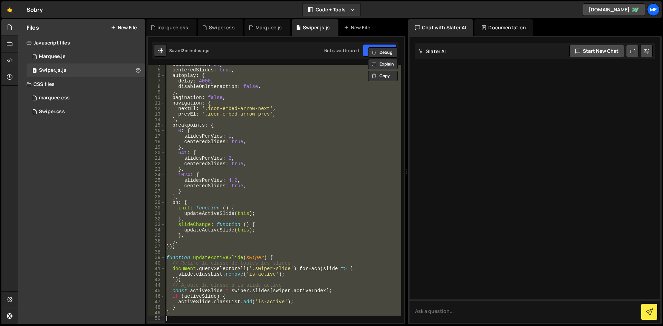
paste textarea
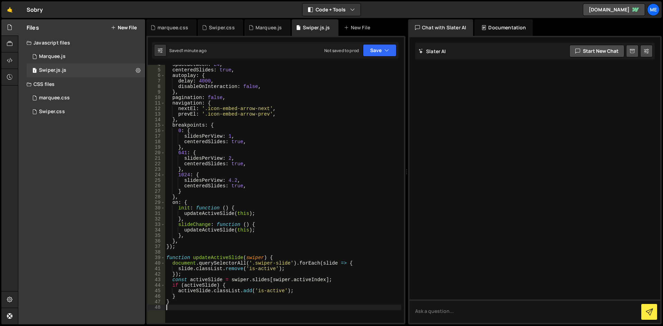
click at [62, 119] on div "Files New File Javascript files 1 Marquee.js 0 1 Swiper.js.js 0 CSS files marqu…" at bounding box center [81, 171] width 127 height 305
click at [64, 116] on div "1 Swiper.css 0" at bounding box center [86, 112] width 118 height 14
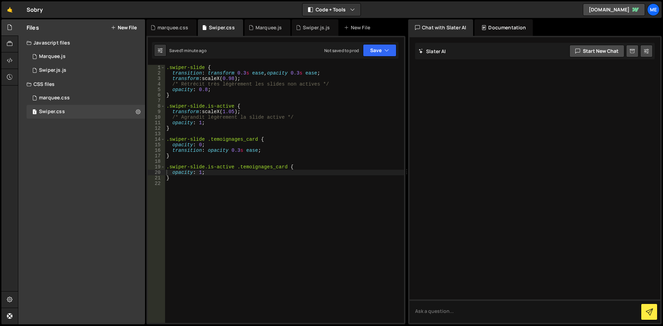
click at [224, 150] on div ".swiper-slide { transition : transform 0.3 s ease , opacity 0.3 s ease ; transf…" at bounding box center [284, 199] width 239 height 269
type textarea "}"
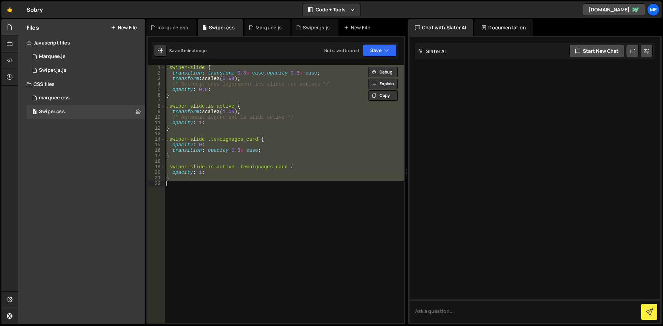
paste textarea
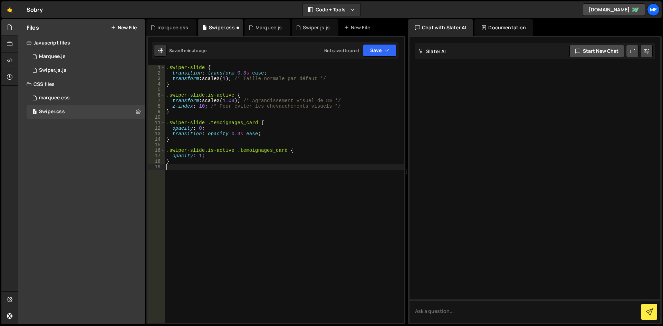
type textarea ".swiper-slide.is-active .temoignages_card {"
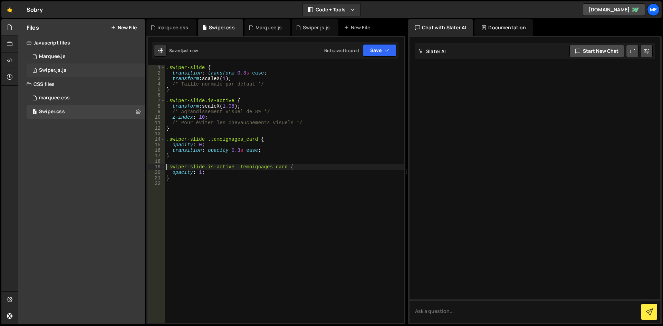
click at [76, 66] on div "1 Swiper.js.js 0" at bounding box center [87, 71] width 121 height 14
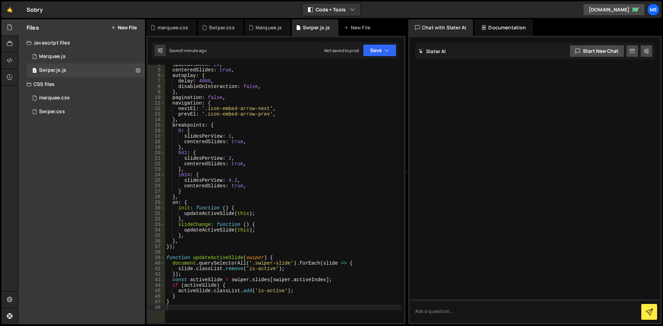
click at [220, 119] on div "spaceBetween : 24 , centeredSlides : true , autoplay : { delay : 4000 , disable…" at bounding box center [283, 196] width 236 height 269
type textarea "}"
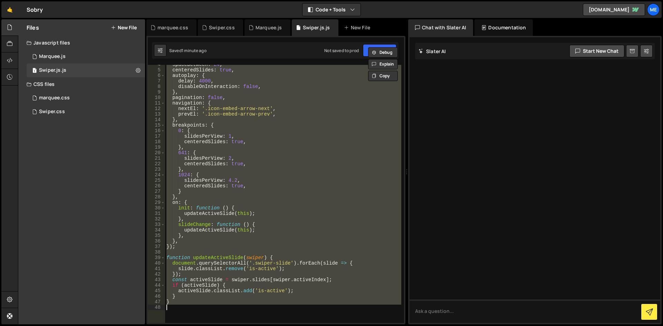
paste textarea
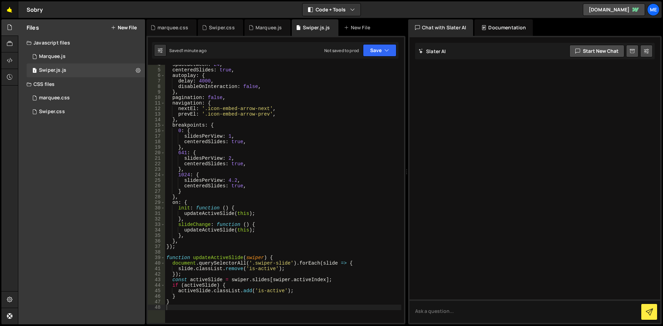
click at [7, 9] on link "🤙" at bounding box center [9, 9] width 17 height 17
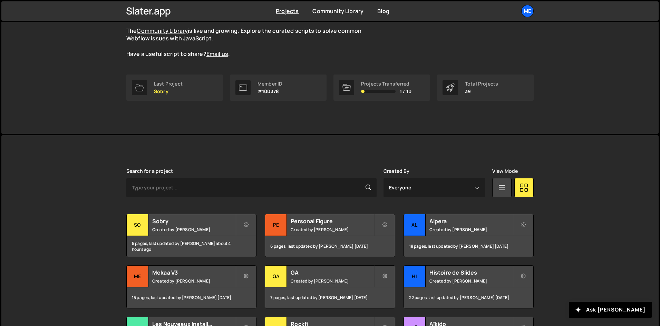
scroll to position [69, 0]
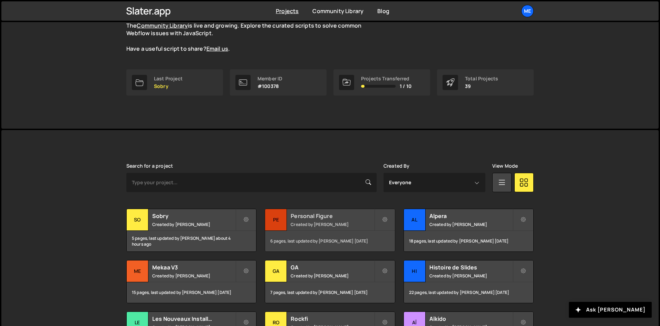
click at [299, 218] on h2 "Personal Figure" at bounding box center [332, 216] width 83 height 8
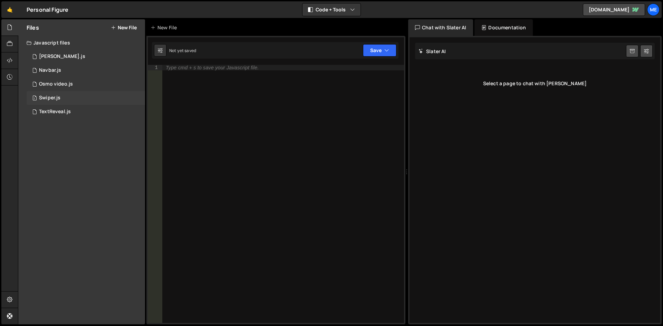
click at [74, 100] on div "1 Swiper.js 0" at bounding box center [86, 98] width 118 height 14
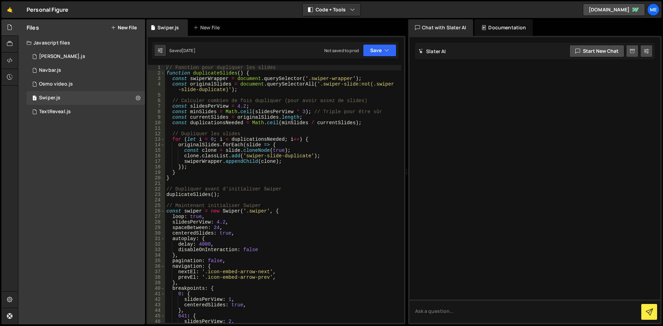
click at [335, 134] on div "// Fonction pour dupliquer les slides function duplicateSlides ( ) { const swip…" at bounding box center [283, 199] width 236 height 269
type textarea "});"
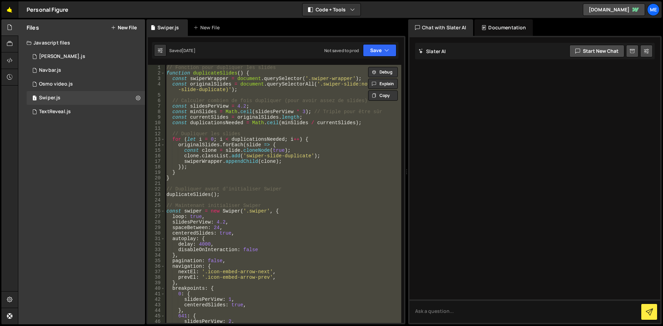
click at [14, 13] on link "🤙" at bounding box center [9, 9] width 17 height 17
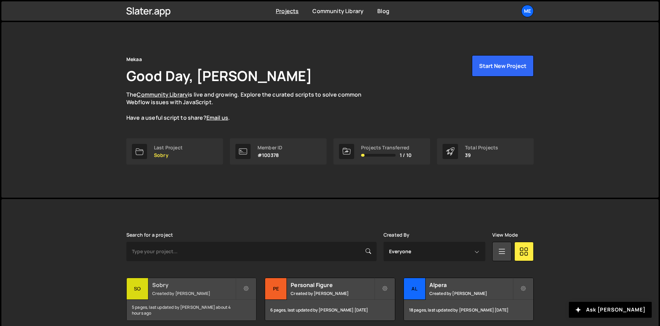
click at [192, 297] on div "Sobry Created by [PERSON_NAME]" at bounding box center [191, 288] width 129 height 21
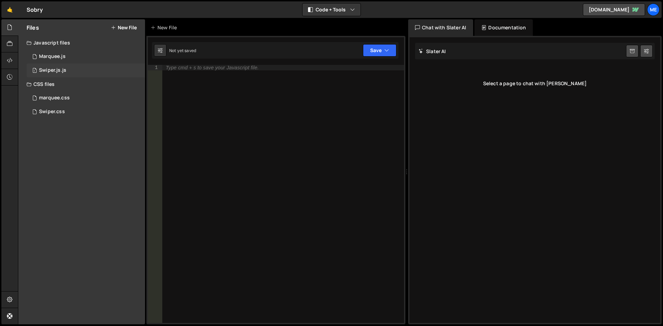
click at [78, 69] on div "1 Swiper.js.js 0" at bounding box center [86, 71] width 118 height 14
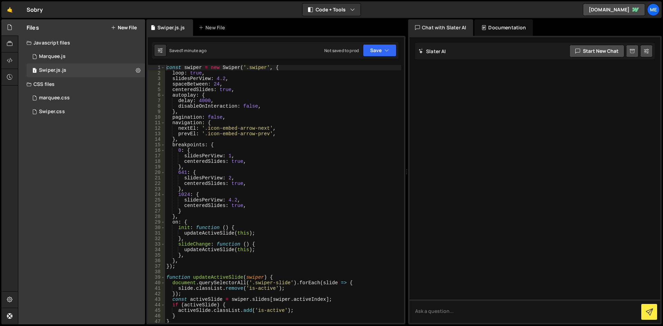
click at [338, 140] on div "const swiper = new Swiper ( '.swiper' , { loop : true , slidesPerView : 4.2 , s…" at bounding box center [283, 199] width 236 height 269
type textarea "}"
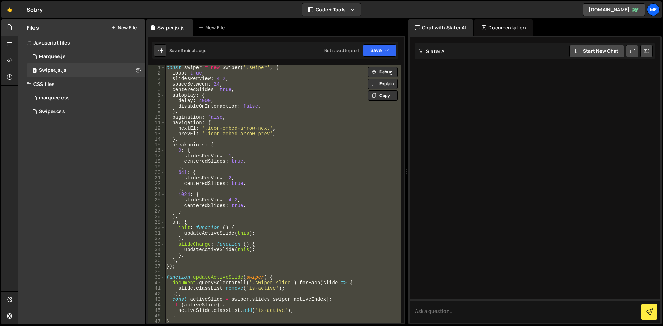
paste textarea
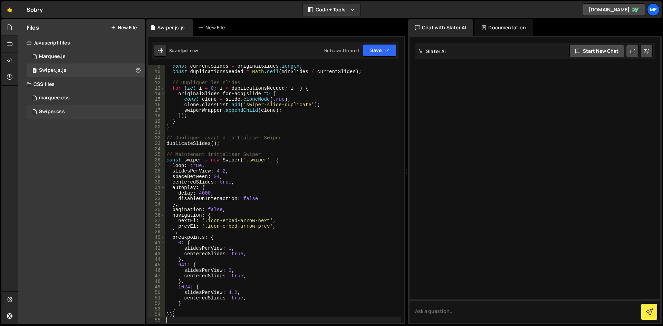
click at [94, 115] on div "Swiper.css 0" at bounding box center [86, 112] width 118 height 14
